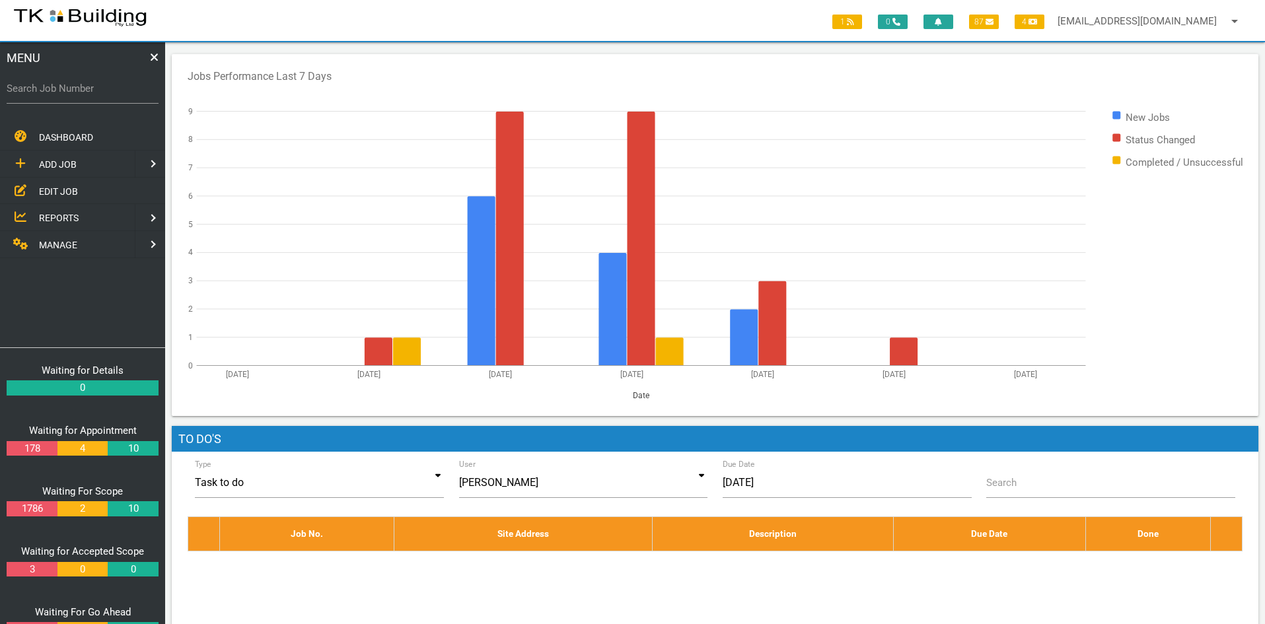
click at [52, 188] on span "EDIT JOB" at bounding box center [58, 191] width 39 height 11
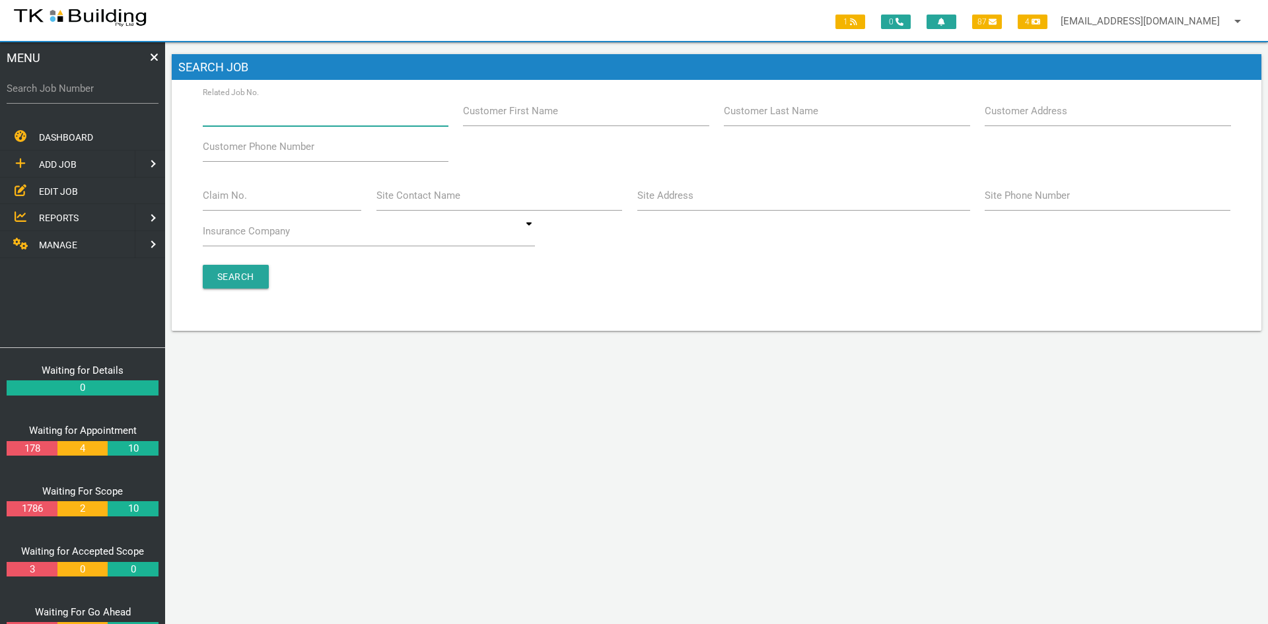
click at [303, 113] on input "Related Job No." at bounding box center [326, 111] width 246 height 30
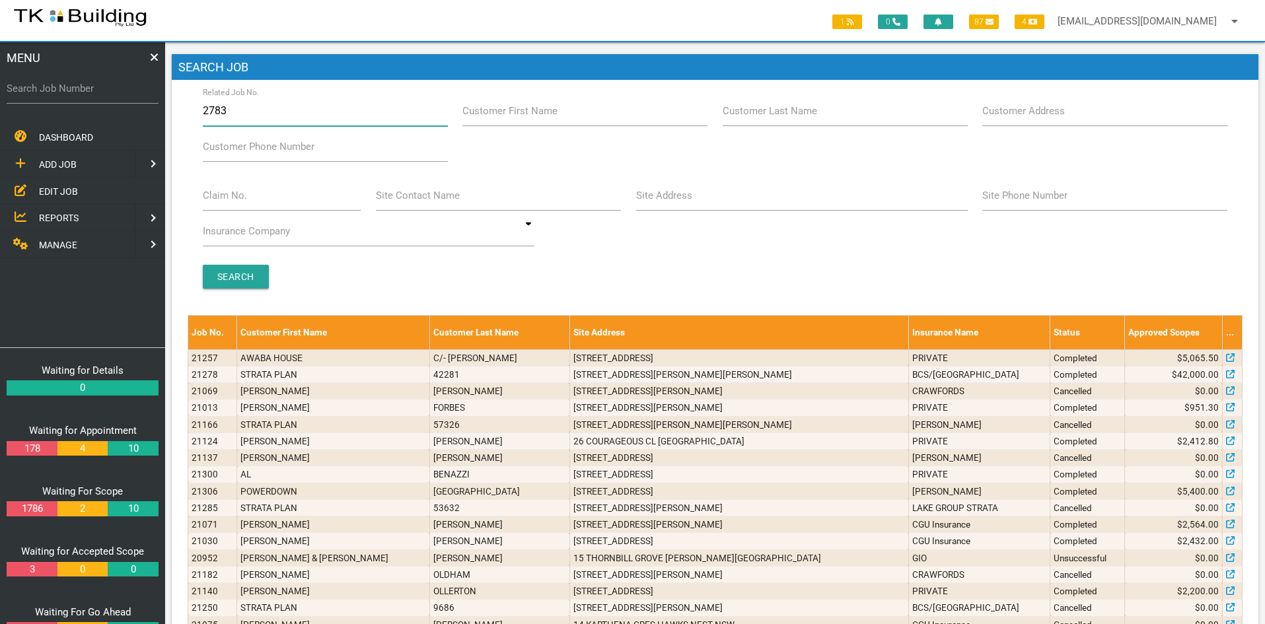
type input "27837"
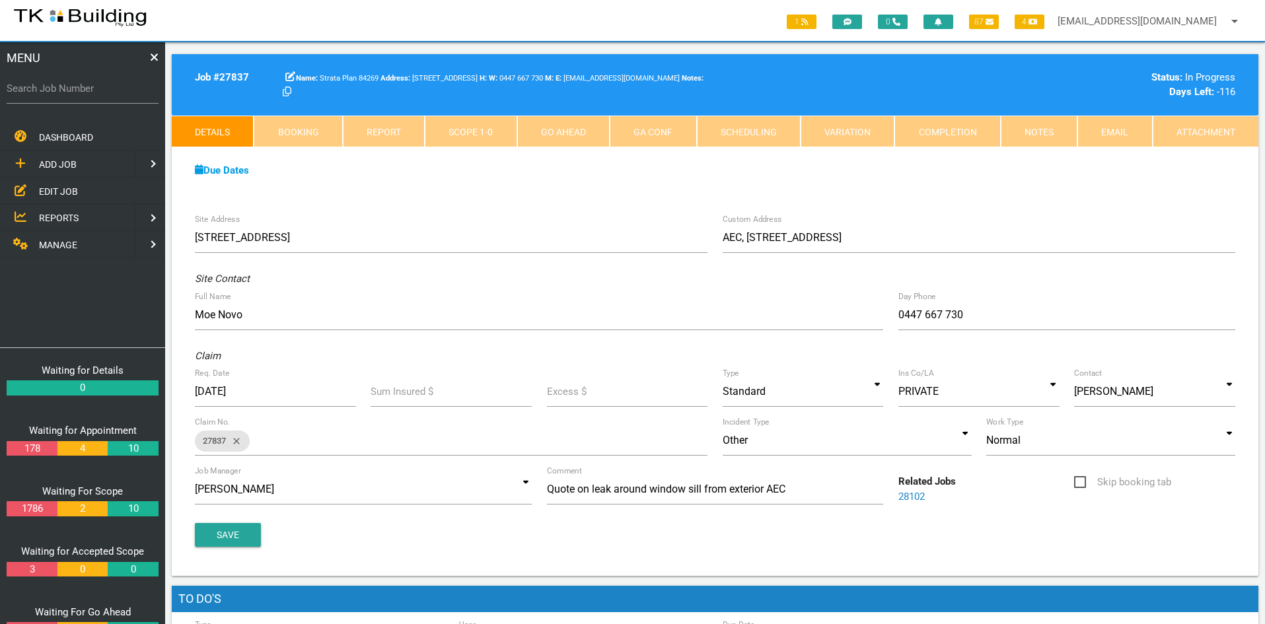
drag, startPoint x: 606, startPoint y: 193, endPoint x: 815, endPoint y: 182, distance: 209.7
click at [618, 193] on div "Due Dates Waiting for Appointment From [DATE] To [DATE] Waiting For Scope From …" at bounding box center [715, 177] width 1087 height 60
click at [1025, 136] on link "Notes" at bounding box center [1039, 132] width 77 height 32
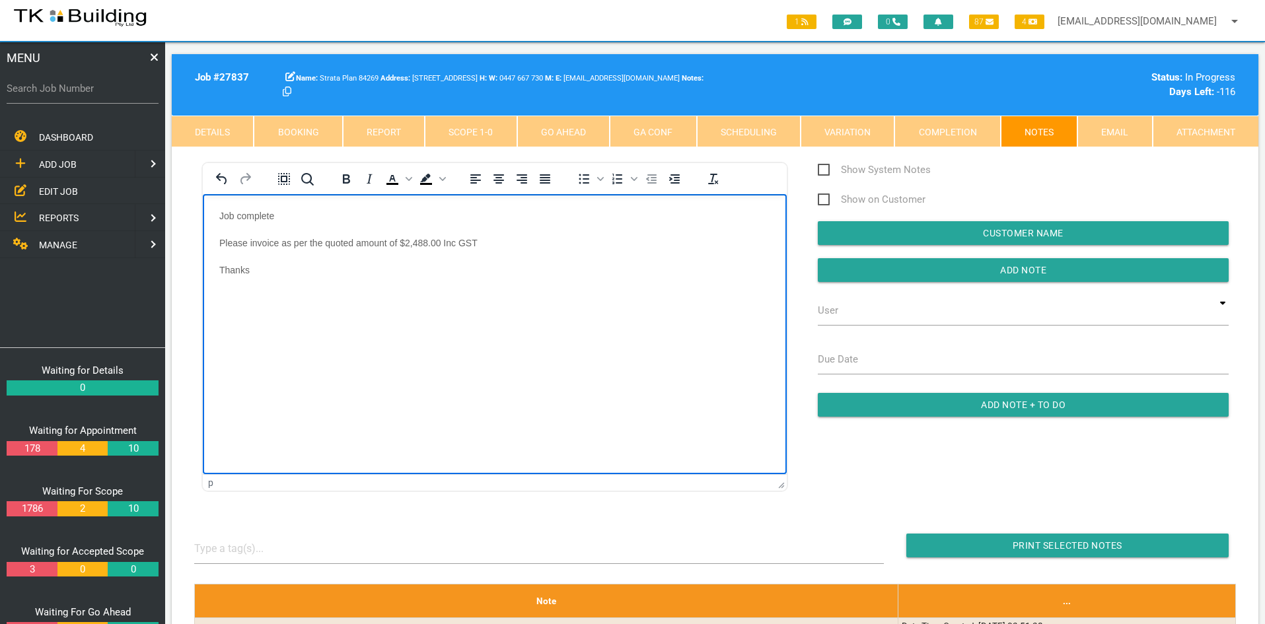
click at [516, 308] on html "Job complete Please invoice as per the quoted amount of $2,488.00 Inc GST Thanks" at bounding box center [495, 251] width 584 height 114
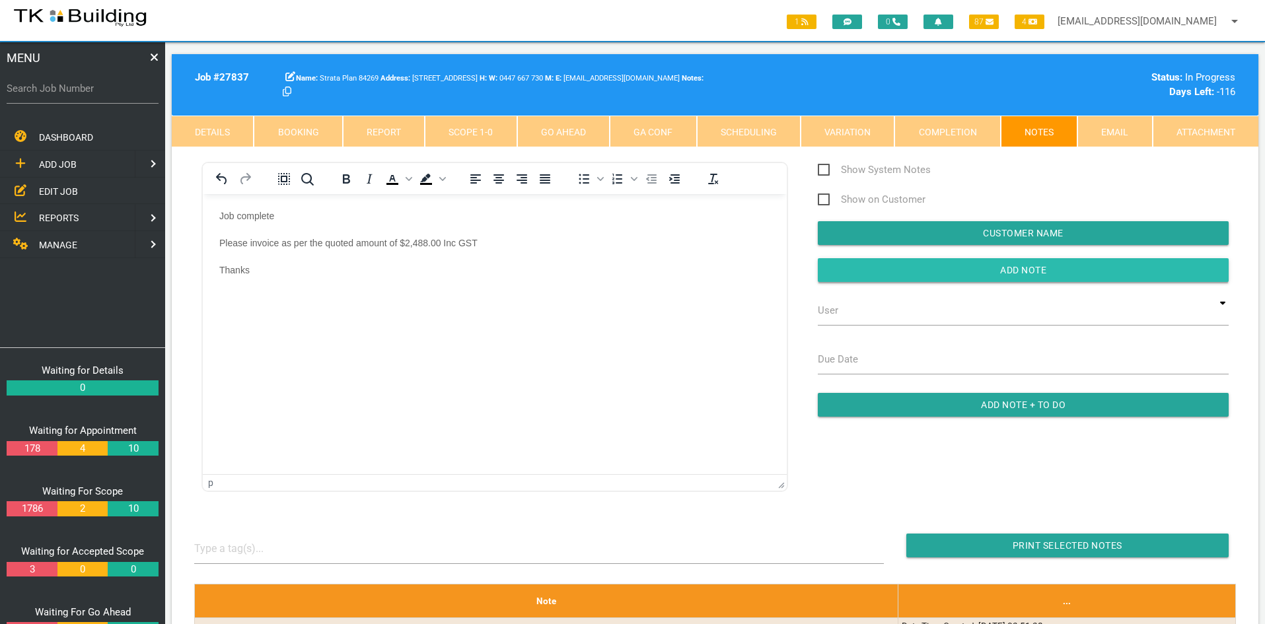
click at [1029, 264] on input "button" at bounding box center [1023, 270] width 411 height 24
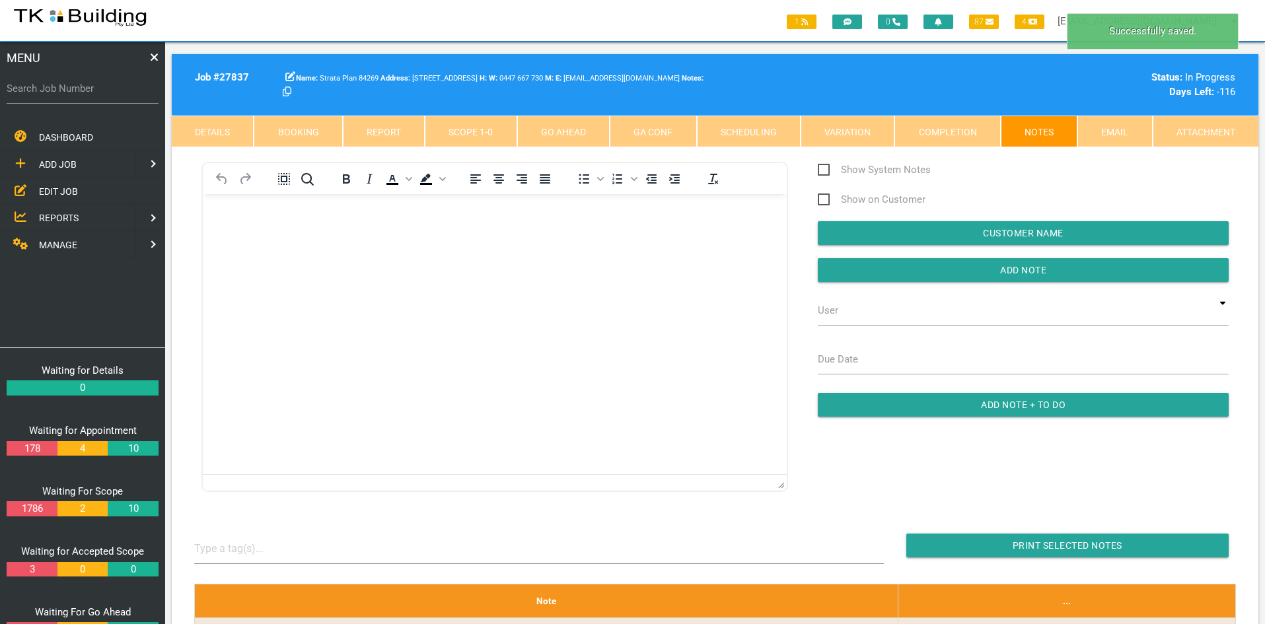
click at [707, 254] on html at bounding box center [495, 224] width 584 height 60
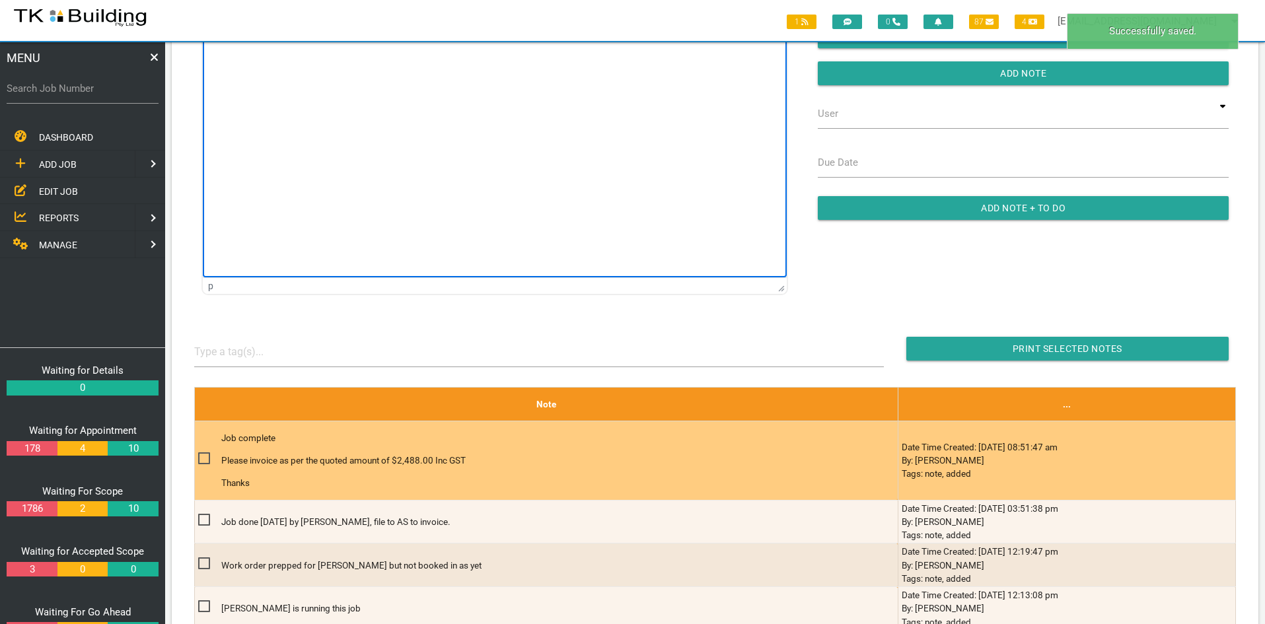
scroll to position [198, 0]
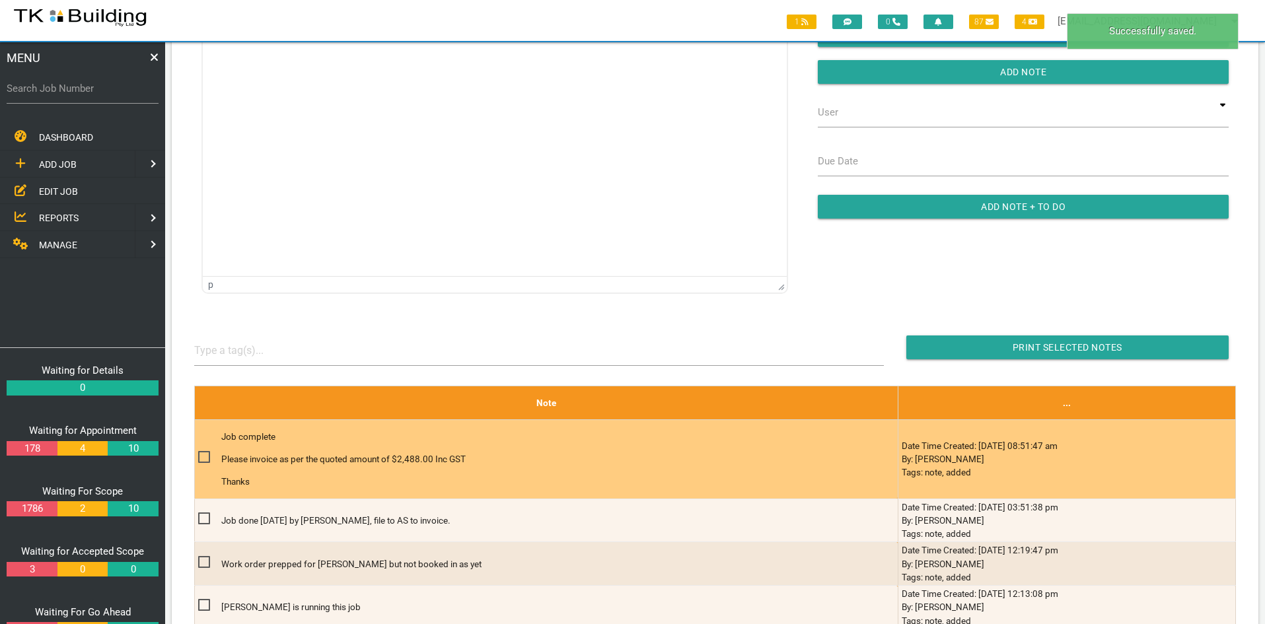
click at [205, 456] on span at bounding box center [209, 457] width 23 height 17
click at [205, 456] on input "checkbox" at bounding box center [202, 453] width 9 height 9
checkbox input "true"
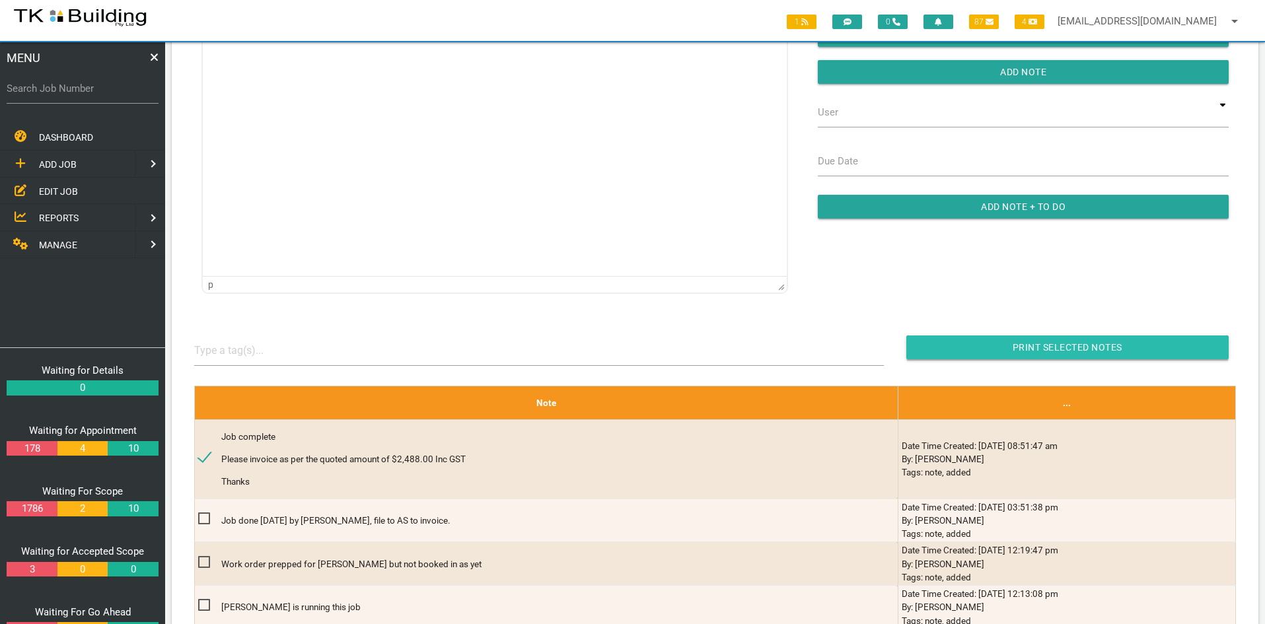
click at [1048, 345] on input "button" at bounding box center [1067, 348] width 322 height 24
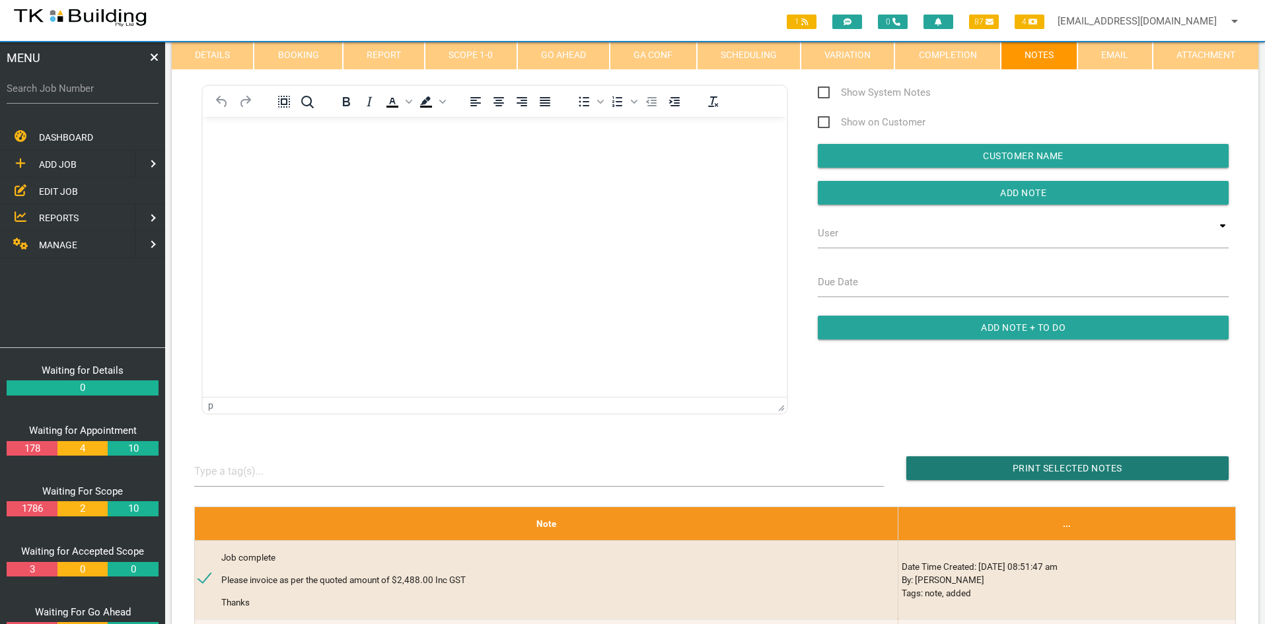
scroll to position [66, 0]
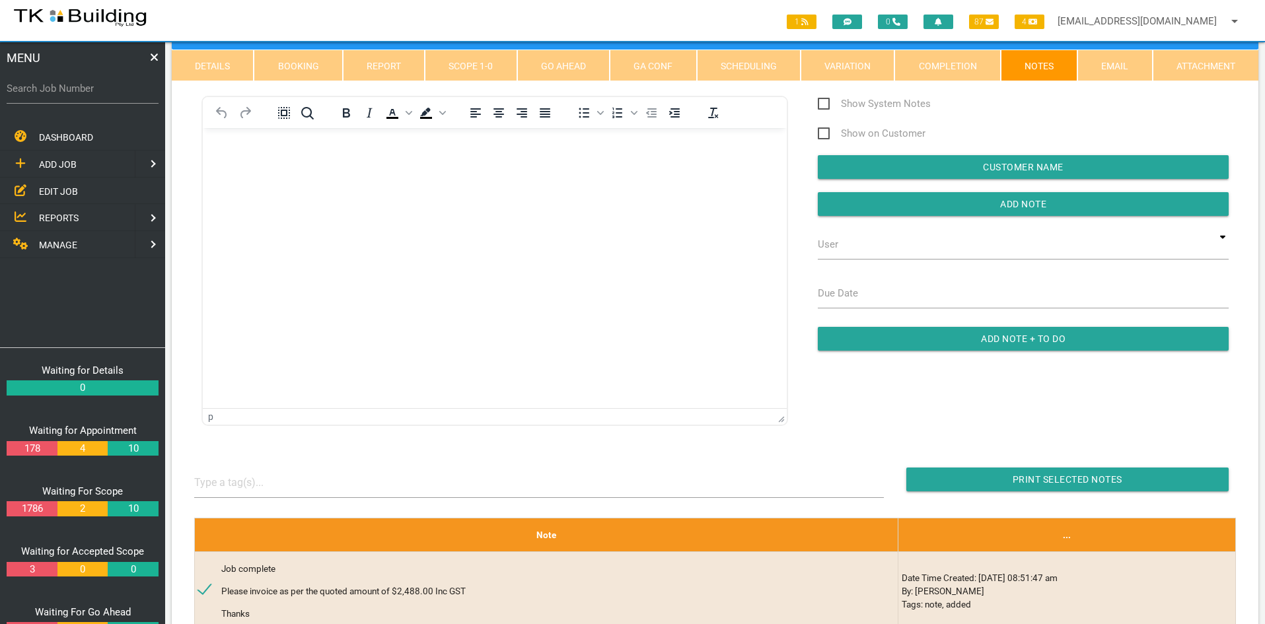
click at [375, 188] on html at bounding box center [495, 158] width 584 height 60
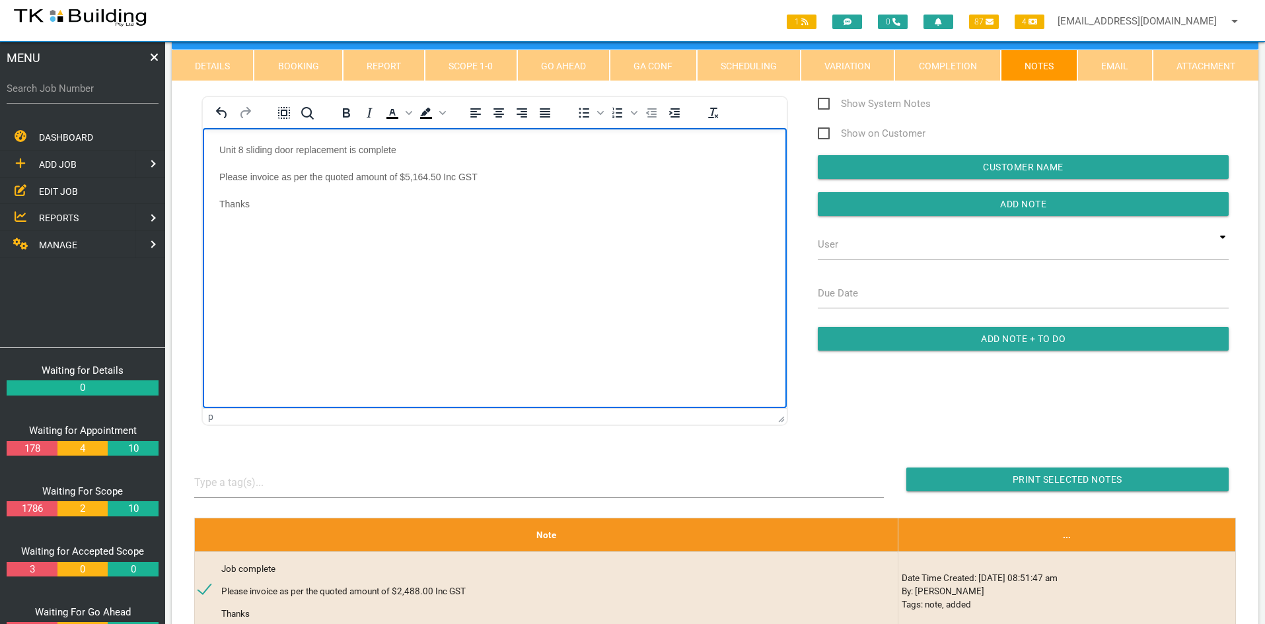
click at [548, 242] on html "Unit 8 sliding door replacement is complete Please invoice as per the quoted am…" at bounding box center [495, 185] width 584 height 114
click at [1026, 203] on input "Add Note" at bounding box center [1023, 204] width 411 height 24
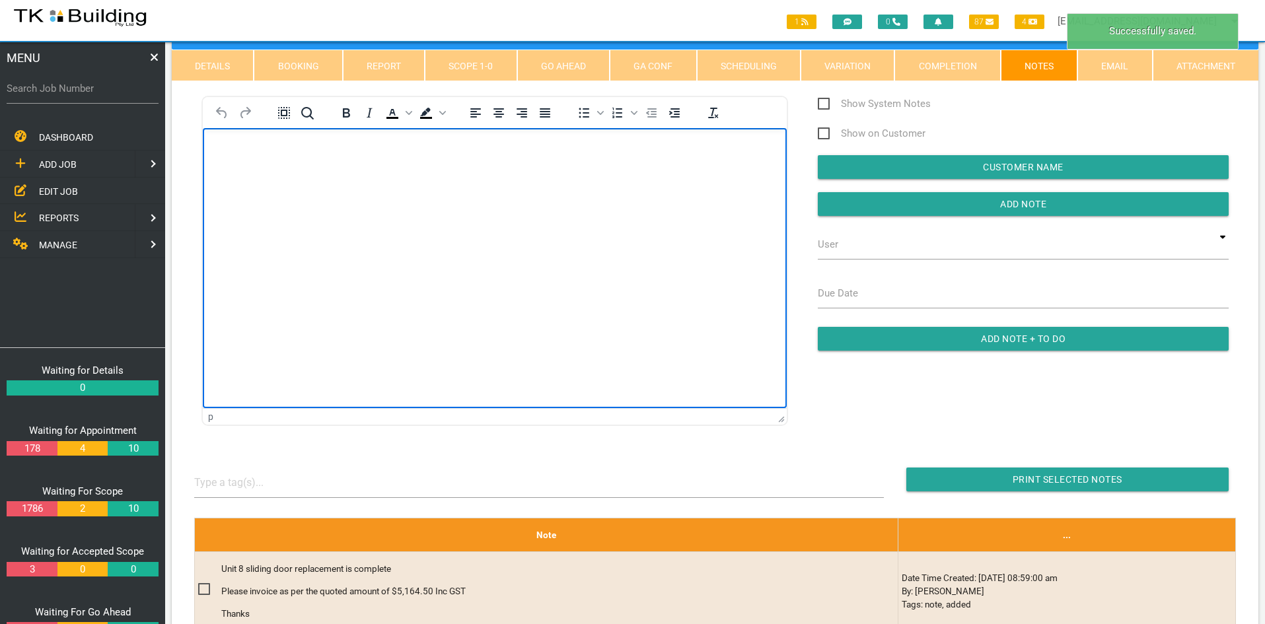
click at [657, 188] on html at bounding box center [495, 158] width 584 height 60
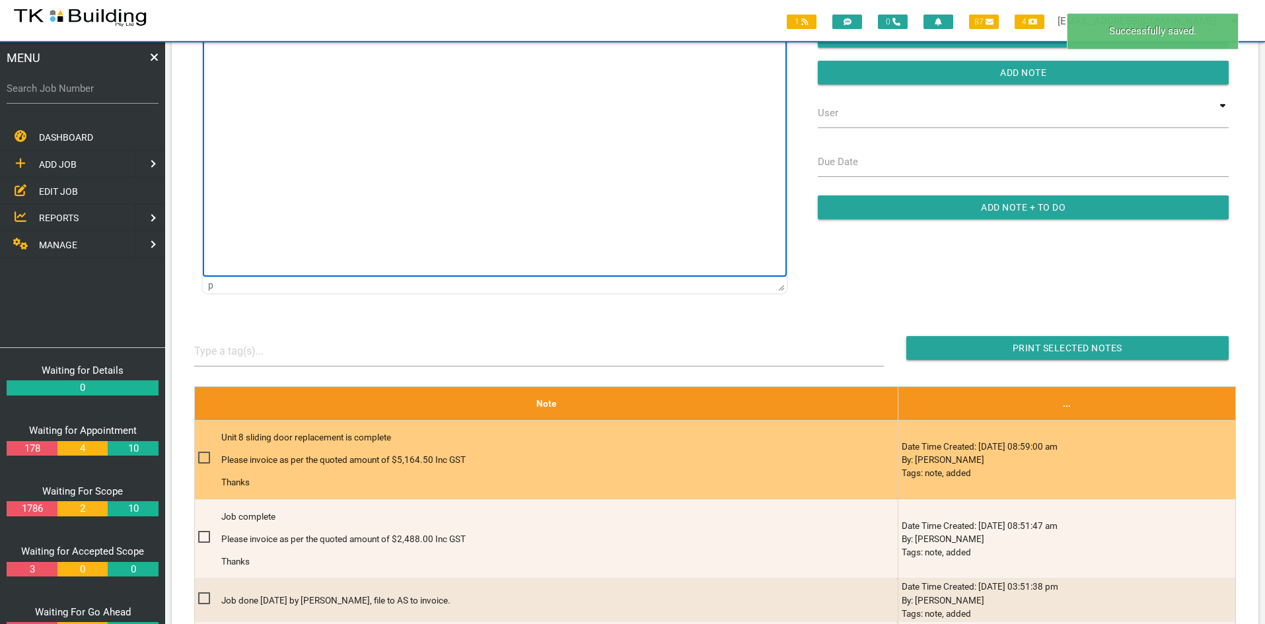
scroll to position [198, 0]
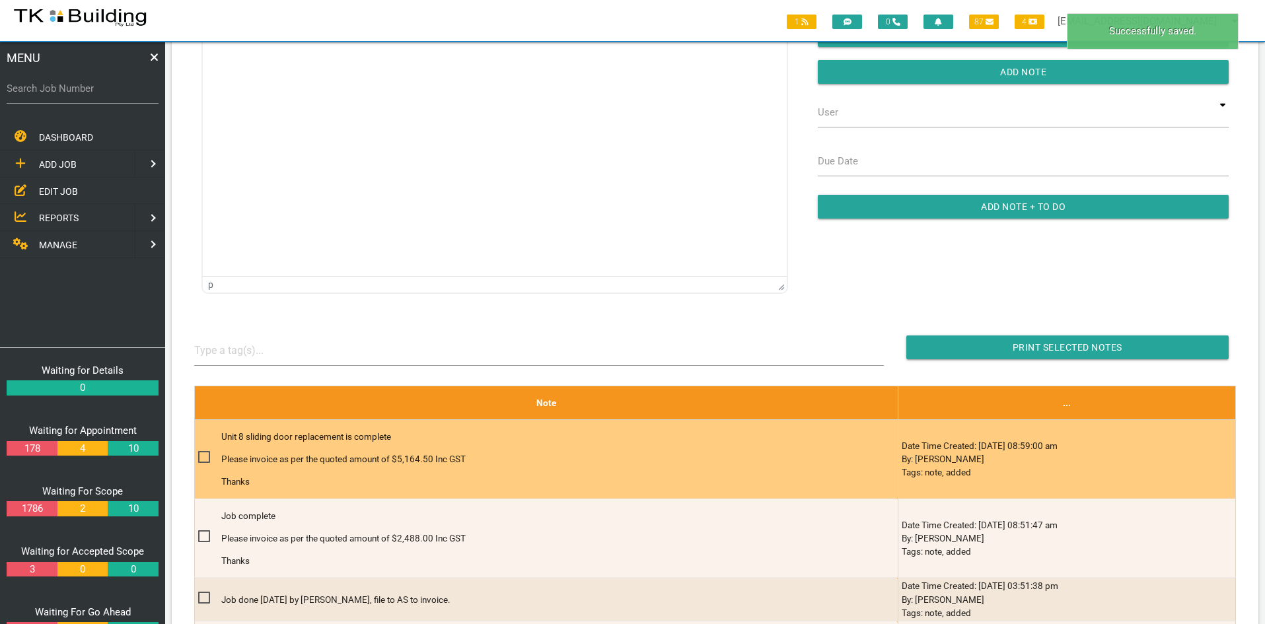
click at [201, 458] on span at bounding box center [209, 457] width 23 height 17
click at [201, 458] on input "checkbox" at bounding box center [202, 453] width 9 height 9
checkbox input "true"
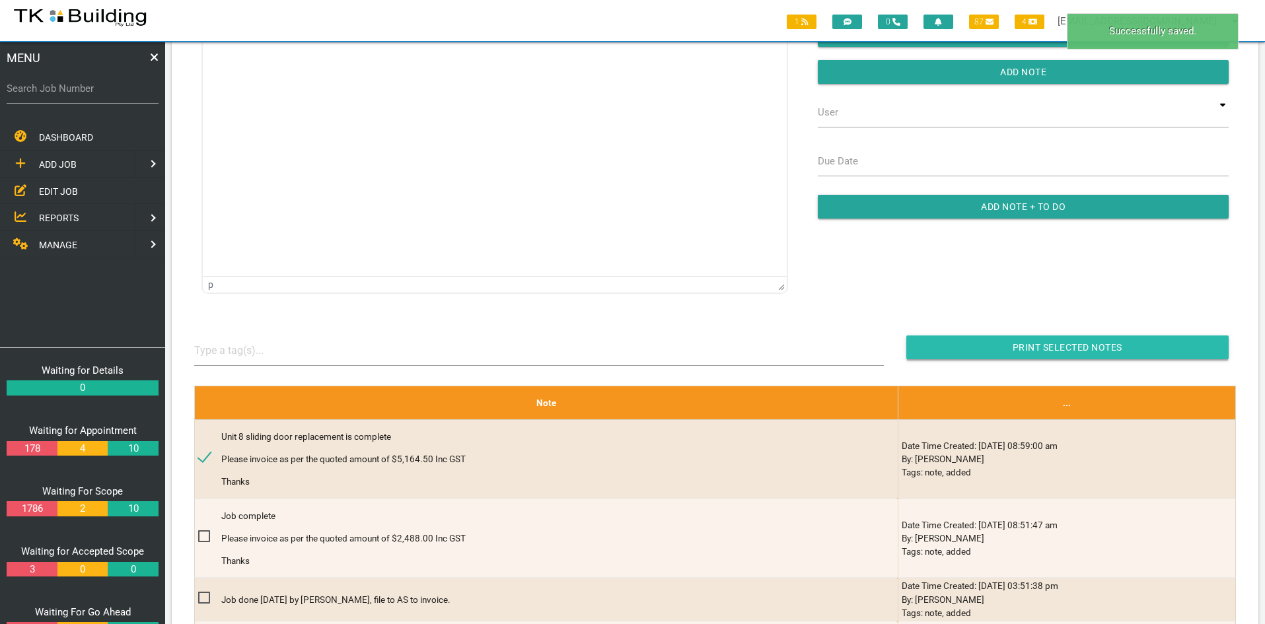
click at [1040, 343] on input "button" at bounding box center [1067, 348] width 322 height 24
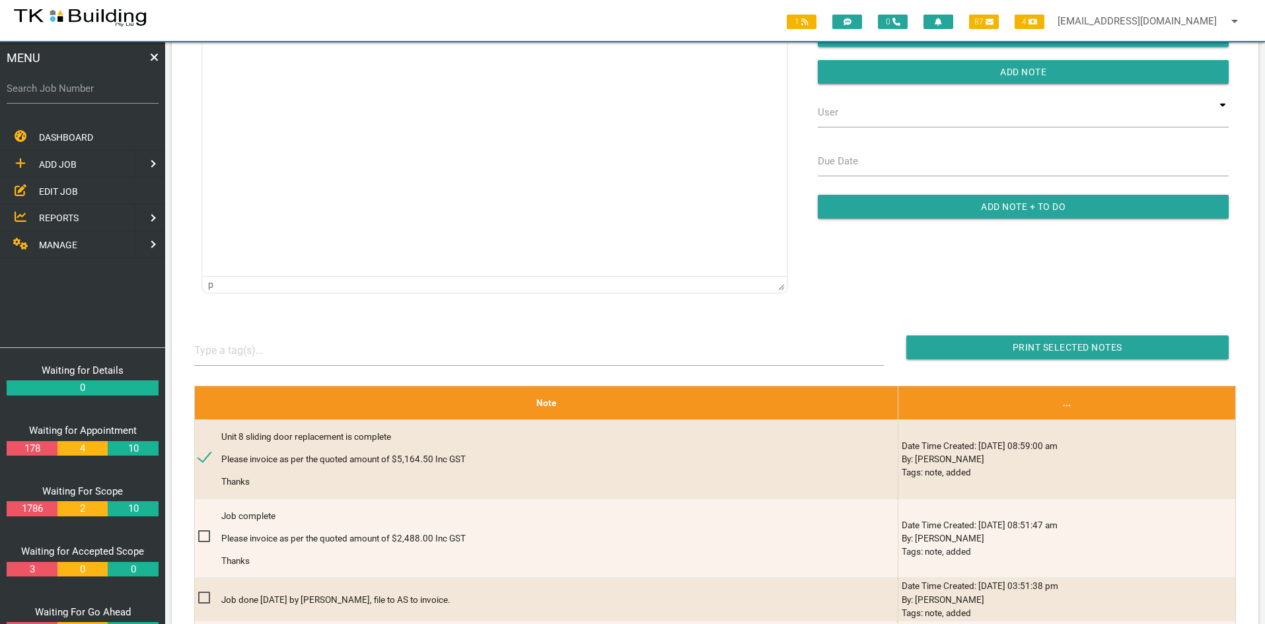
click at [55, 188] on span "EDIT JOB" at bounding box center [58, 191] width 39 height 11
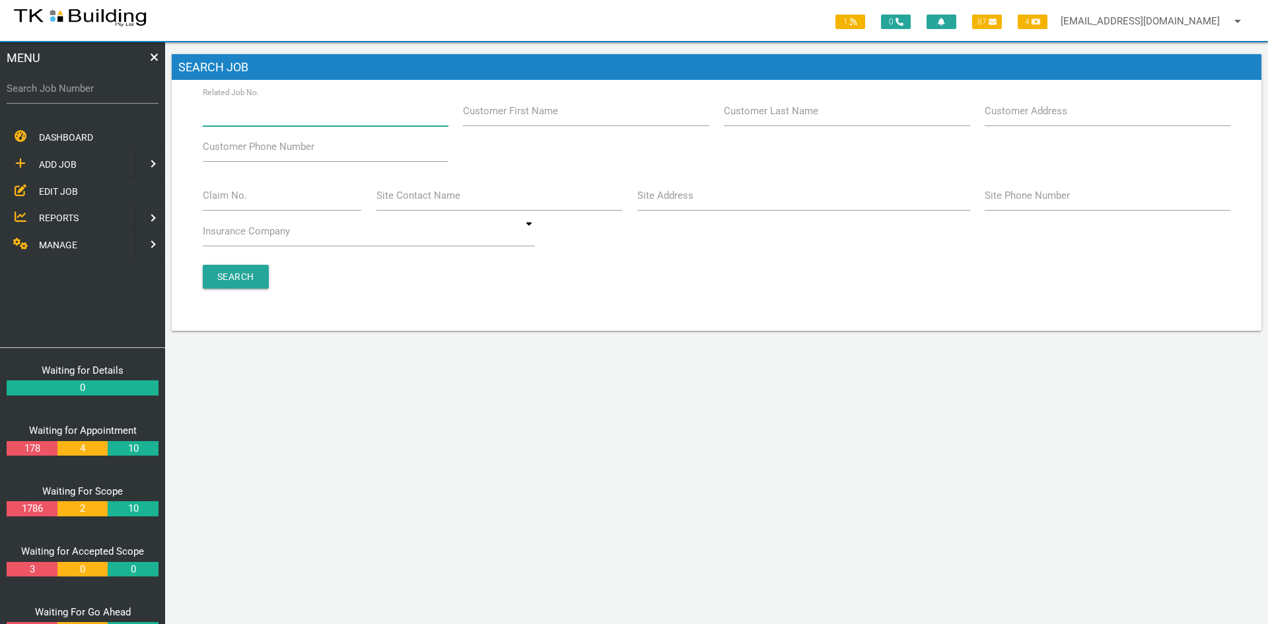
click at [286, 116] on input "Related Job No." at bounding box center [326, 111] width 246 height 30
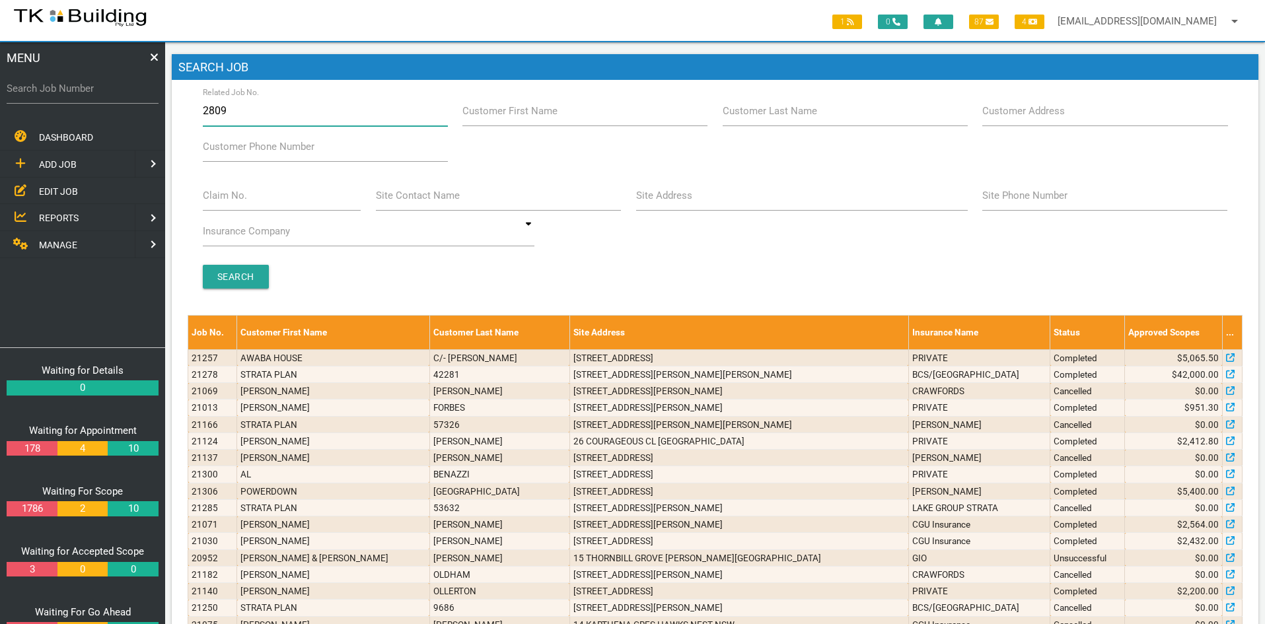
type input "28094"
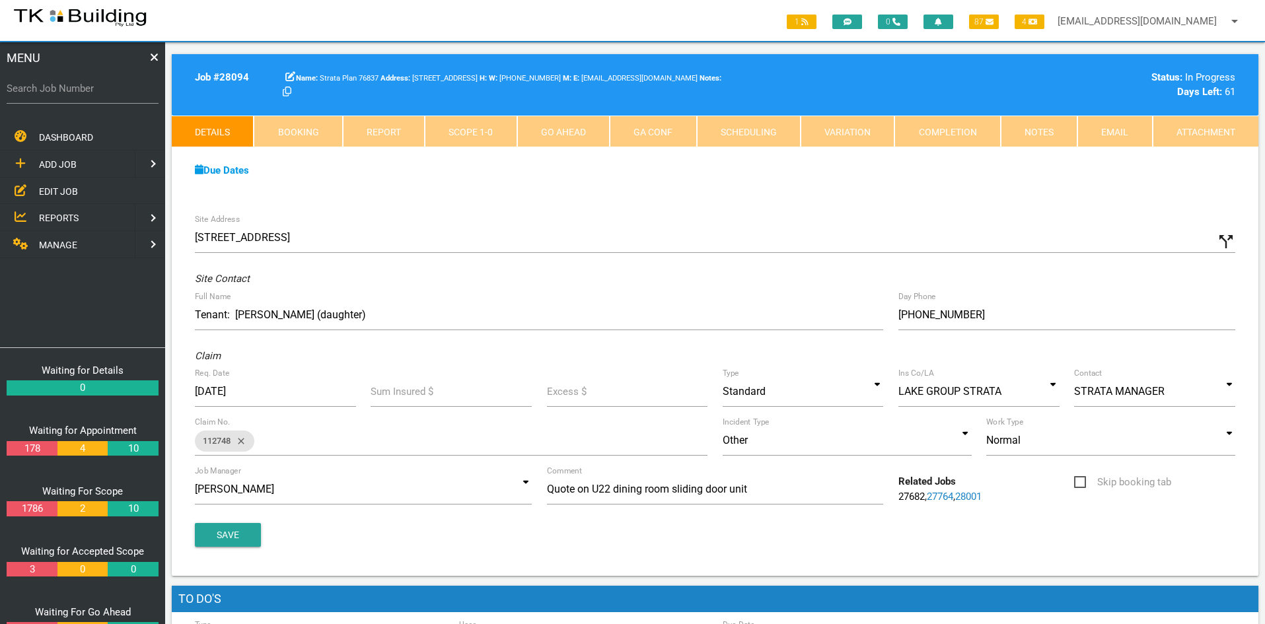
click at [1050, 134] on link "Notes" at bounding box center [1039, 132] width 77 height 32
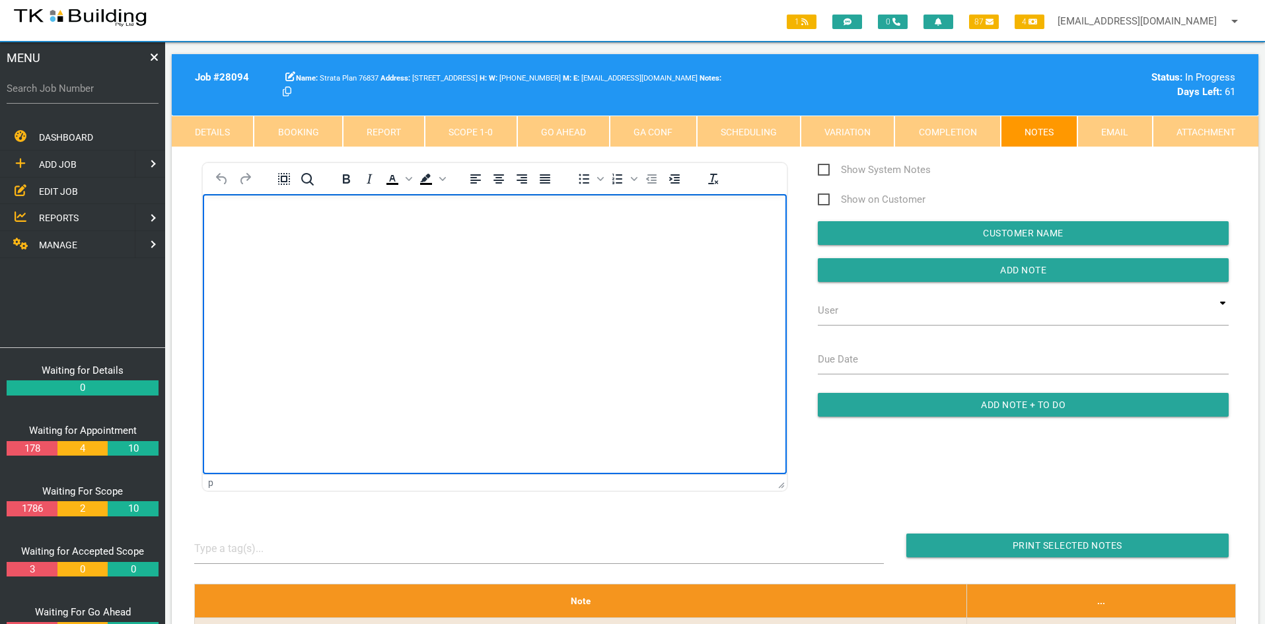
click at [517, 254] on html at bounding box center [495, 224] width 584 height 60
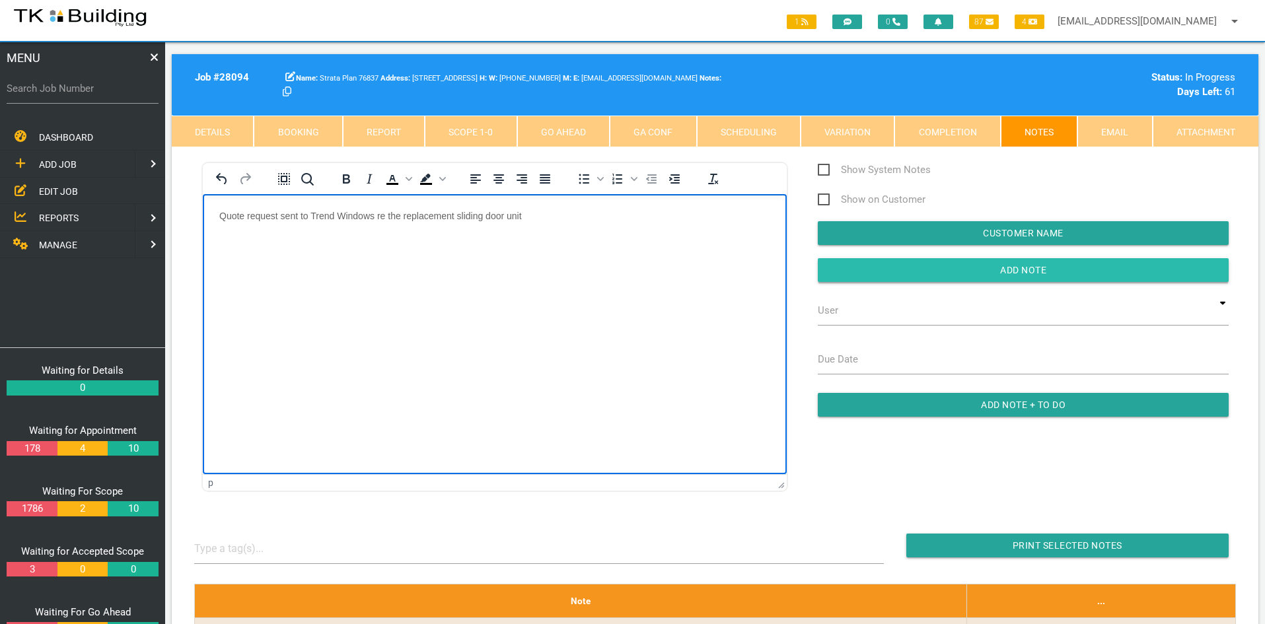
click at [1017, 266] on input "Add Note" at bounding box center [1023, 270] width 411 height 24
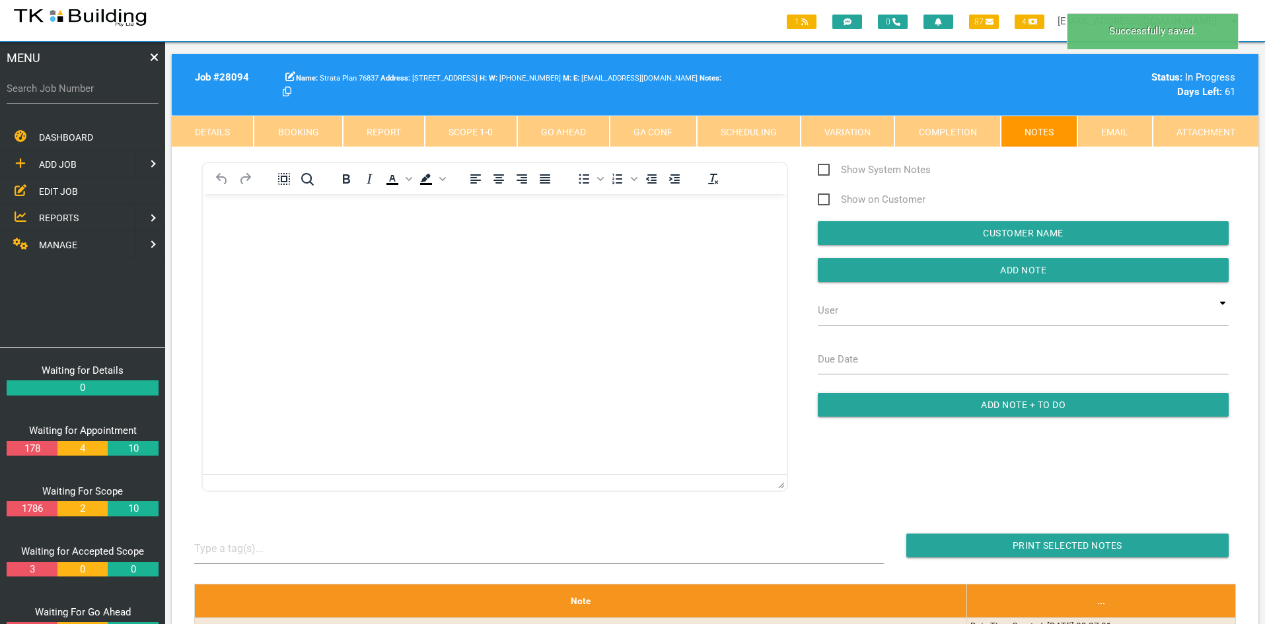
click at [608, 254] on html at bounding box center [495, 224] width 584 height 60
click at [62, 191] on span "EDIT JOB" at bounding box center [58, 191] width 39 height 11
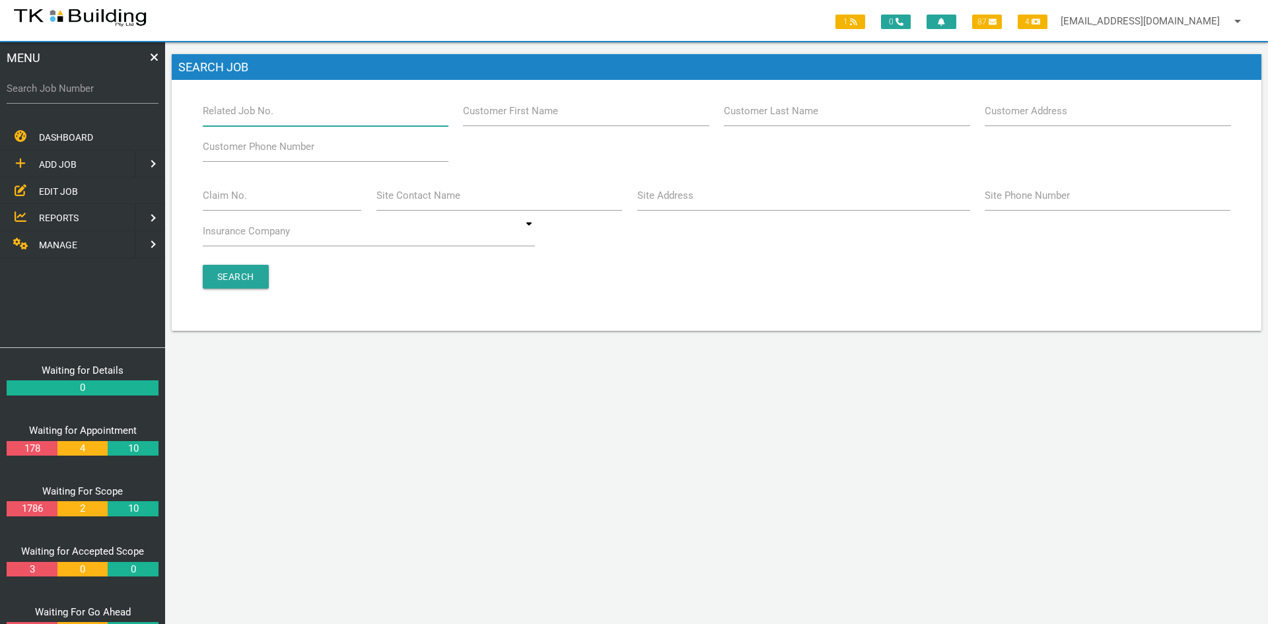
click at [278, 115] on input "Related Job No." at bounding box center [326, 111] width 246 height 30
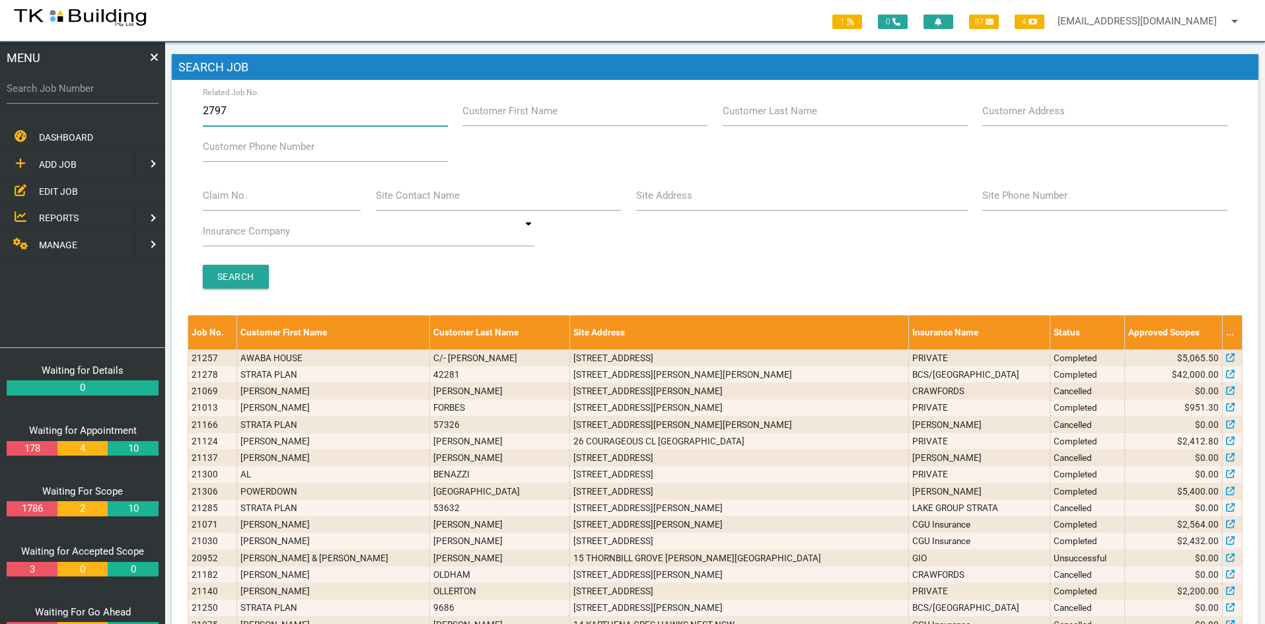
type input "27976"
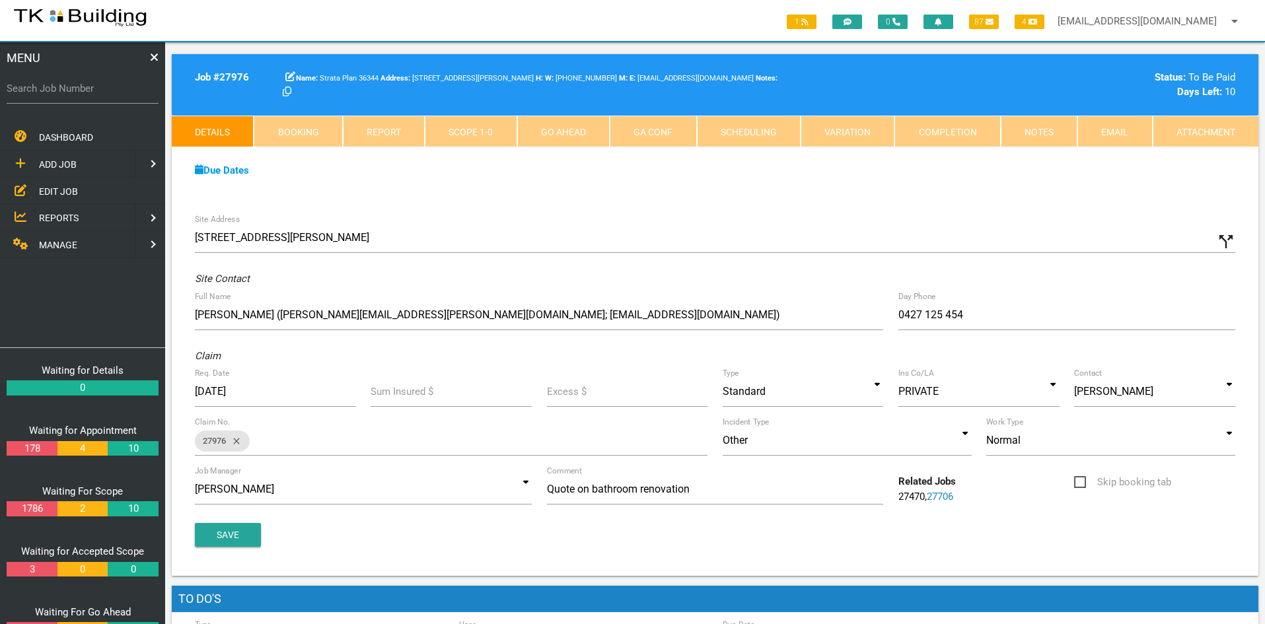
click at [622, 211] on div "Site Address [STREET_ADDRESS][PERSON_NAME] call_split Custom Address Street [GE…" at bounding box center [715, 391] width 1087 height 369
click at [704, 192] on div "Due Dates Waiting for Appointment From [DATE] To [DATE] Waiting For Scope From …" at bounding box center [715, 177] width 1087 height 60
